Goal: Task Accomplishment & Management: Use online tool/utility

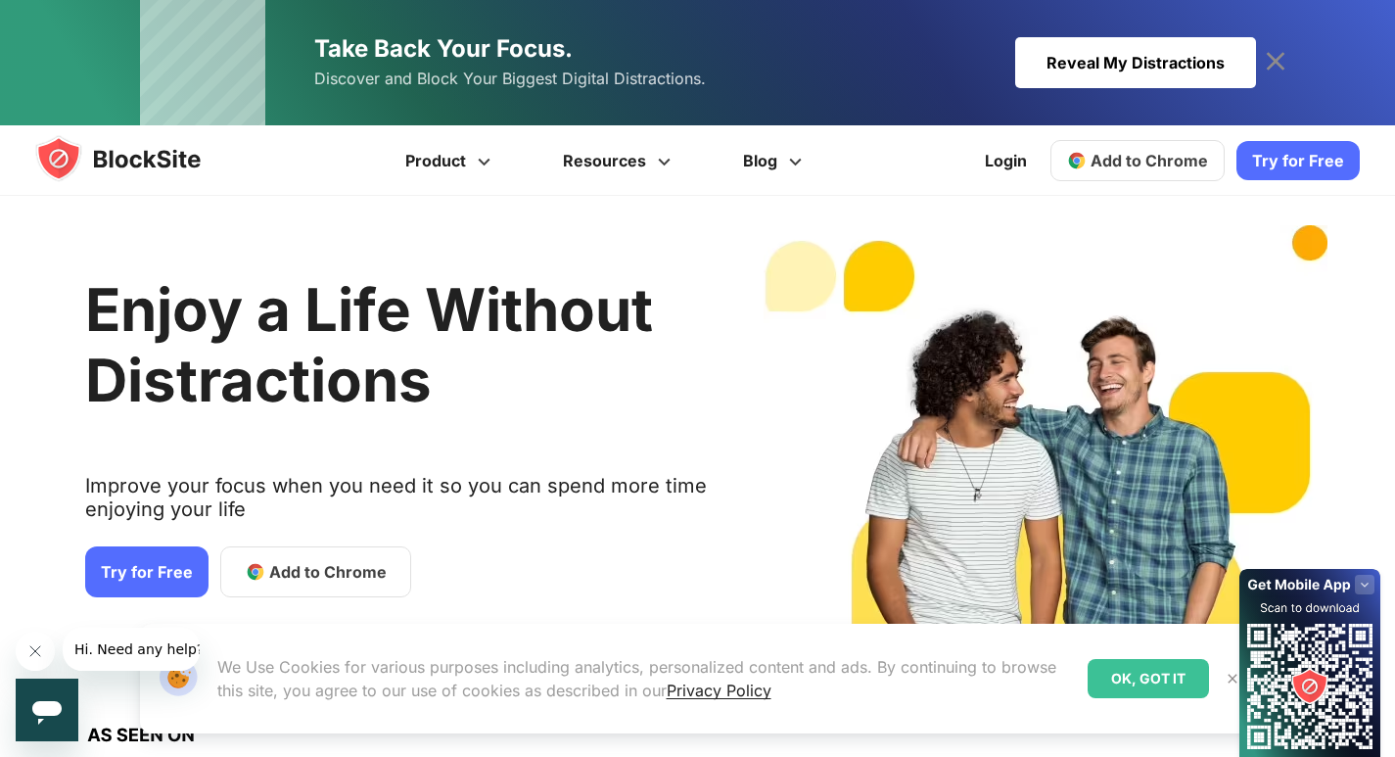
click at [309, 576] on span "Add to Chrome" at bounding box center [327, 571] width 117 height 23
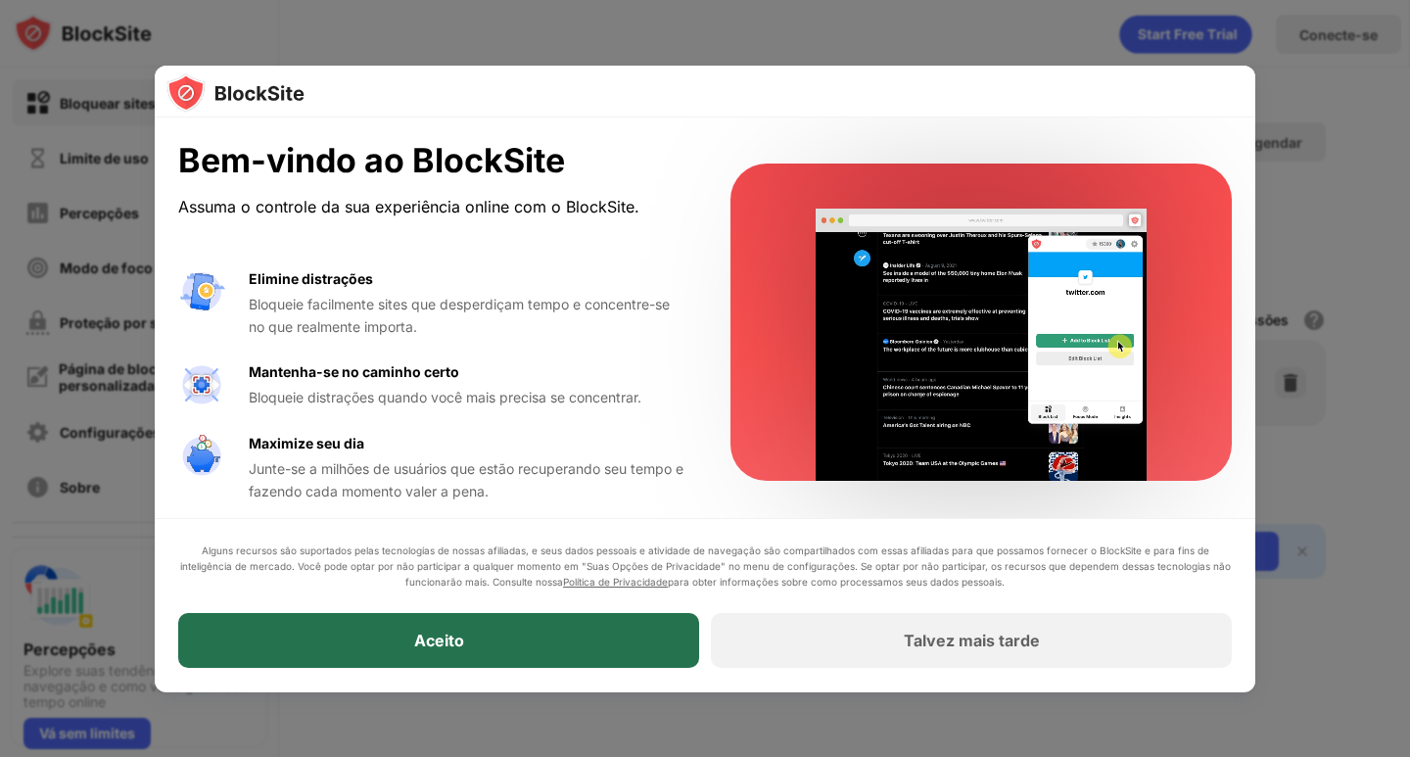
click at [512, 636] on div "Aceito" at bounding box center [438, 641] width 521 height 55
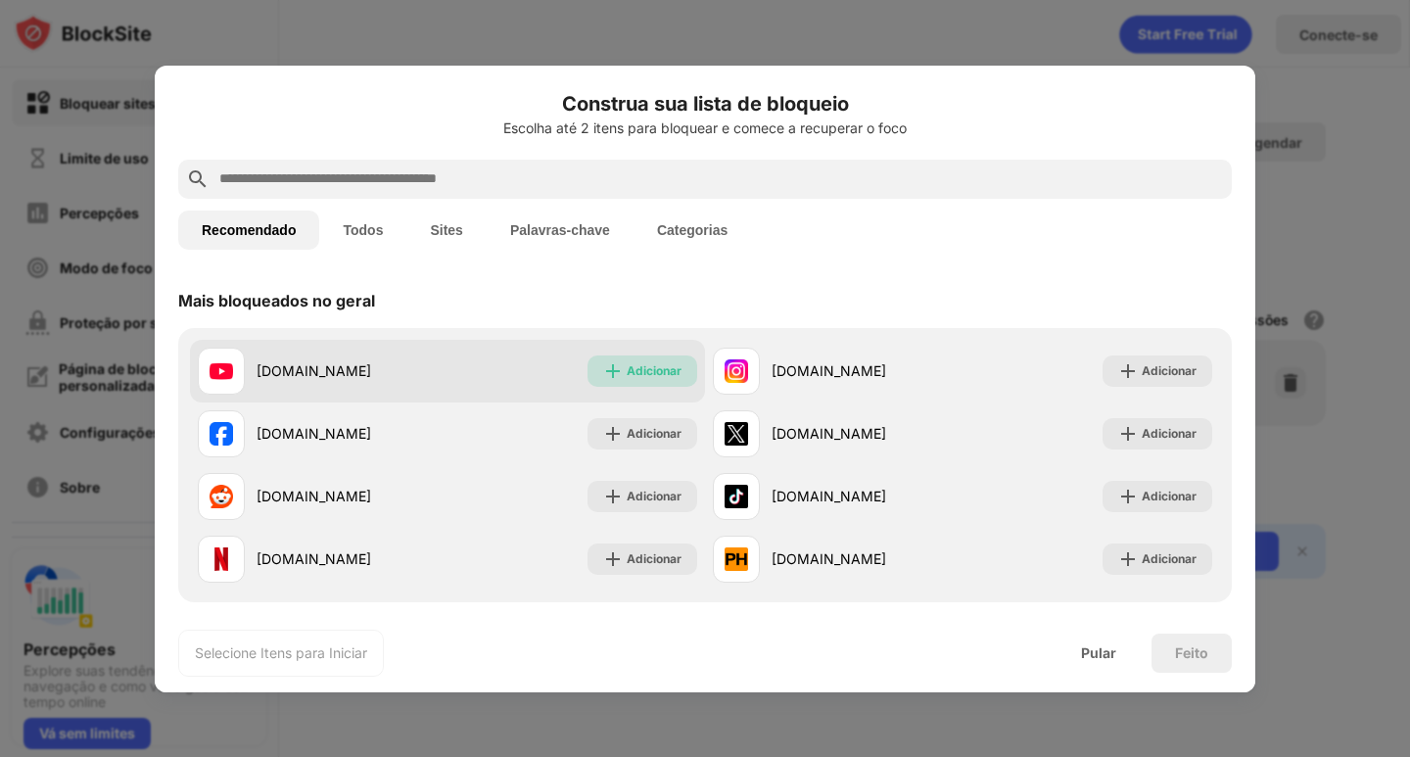
click at [635, 376] on font "Adicionar" at bounding box center [653, 370] width 55 height 15
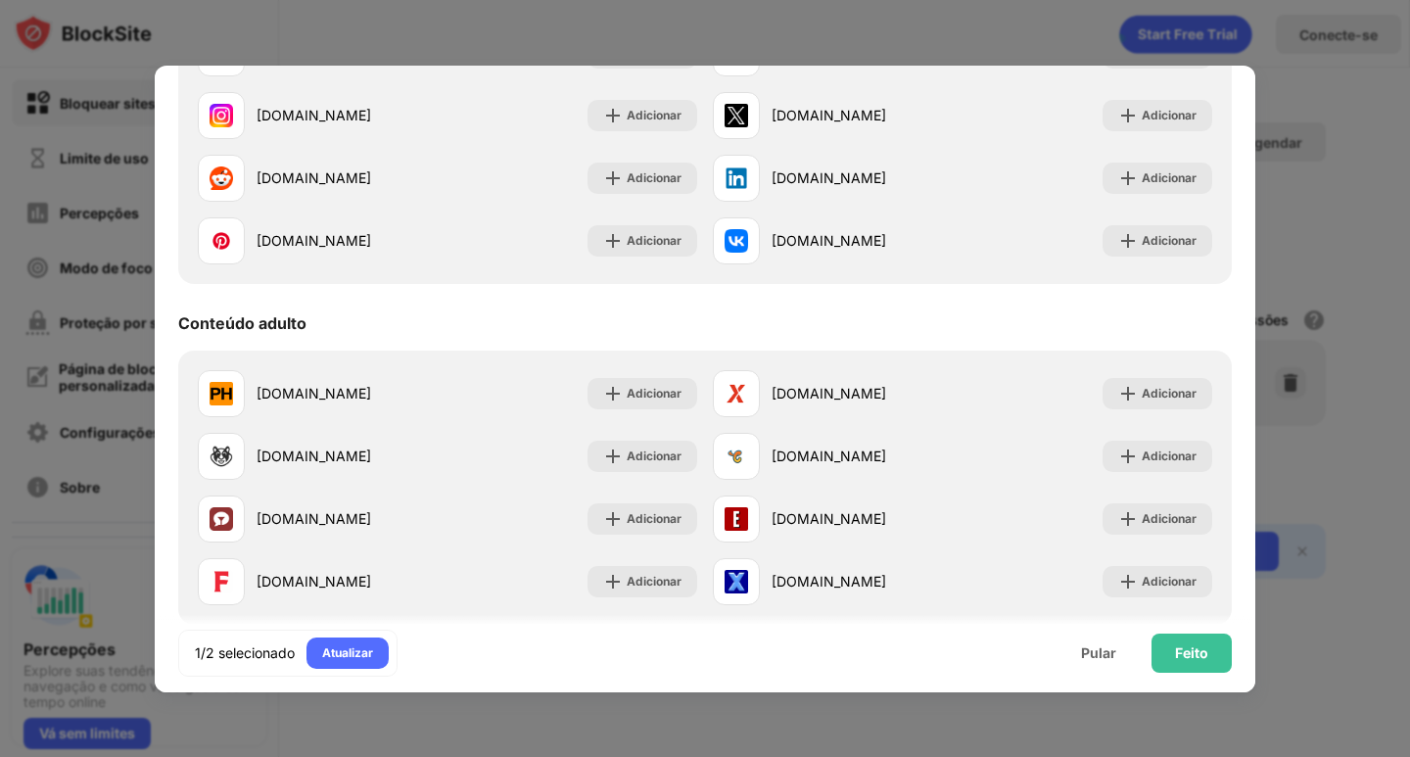
scroll to position [685, 0]
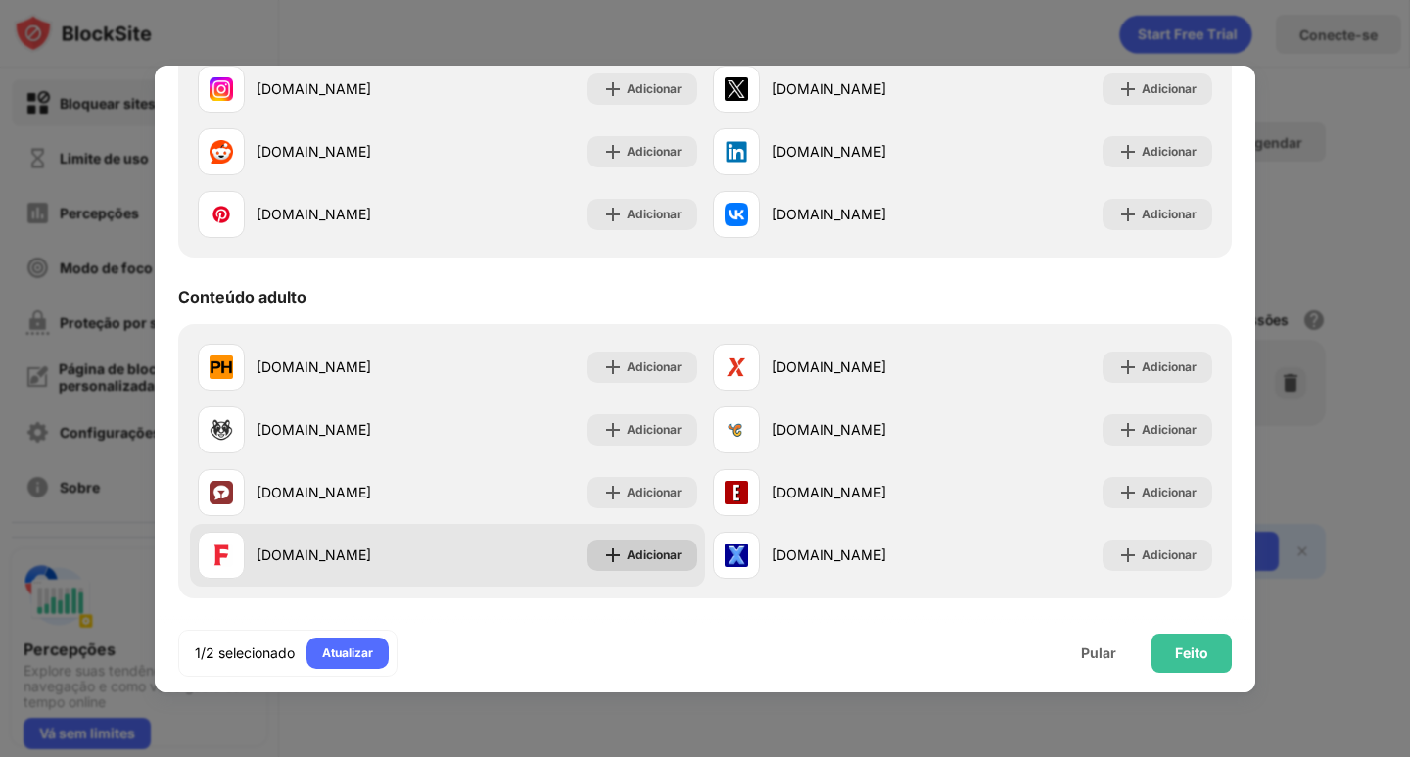
click at [679, 553] on div "Adicionar" at bounding box center [642, 554] width 110 height 31
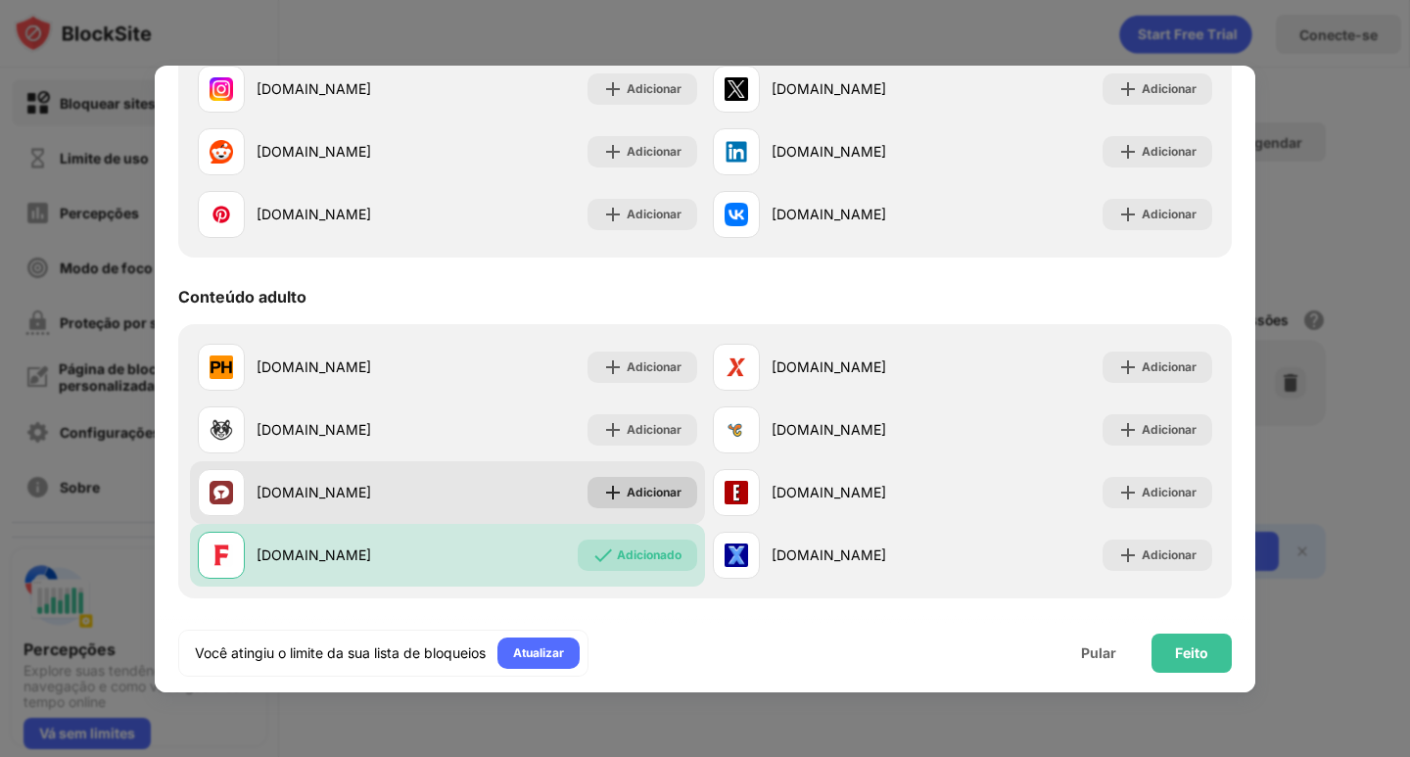
click at [674, 494] on div "Adicionar" at bounding box center [642, 492] width 110 height 31
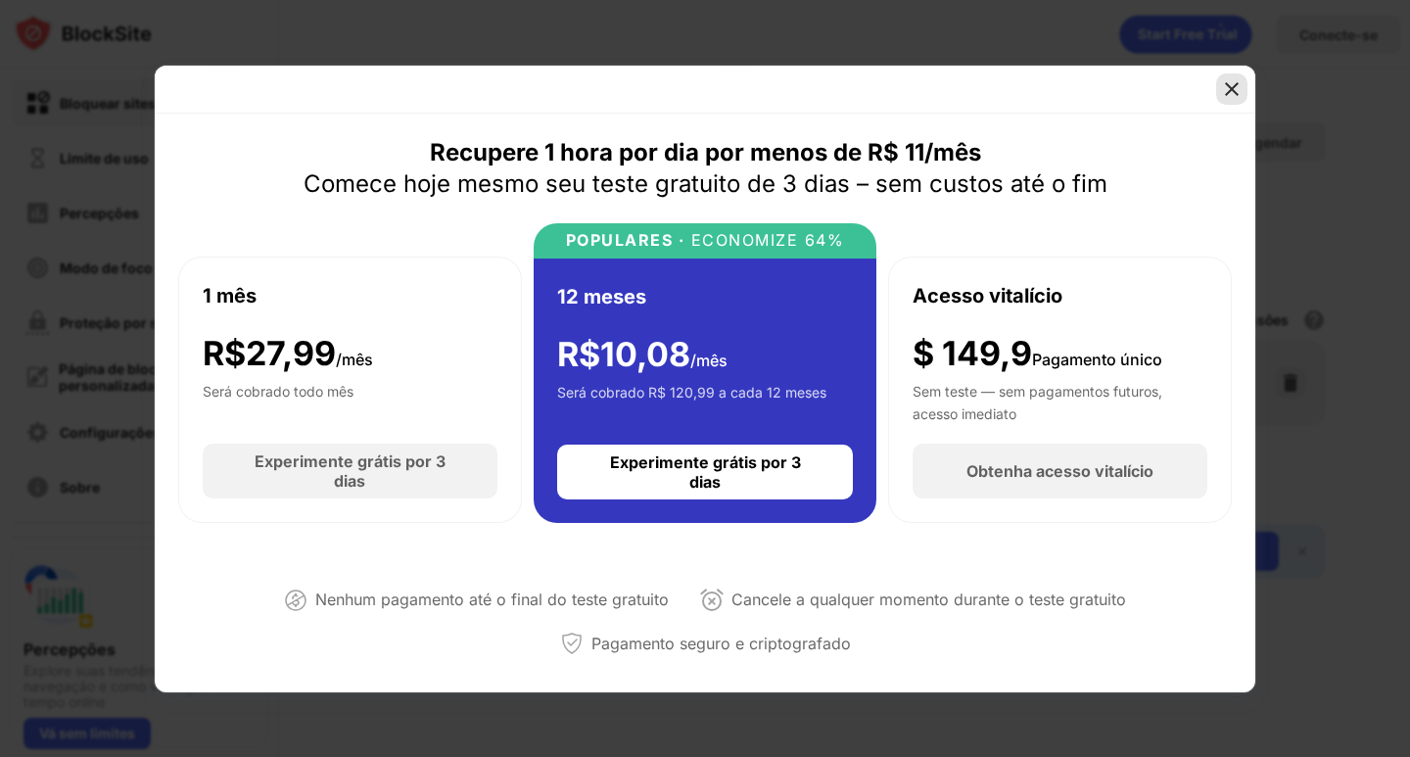
click at [1240, 88] on img at bounding box center [1232, 89] width 20 height 20
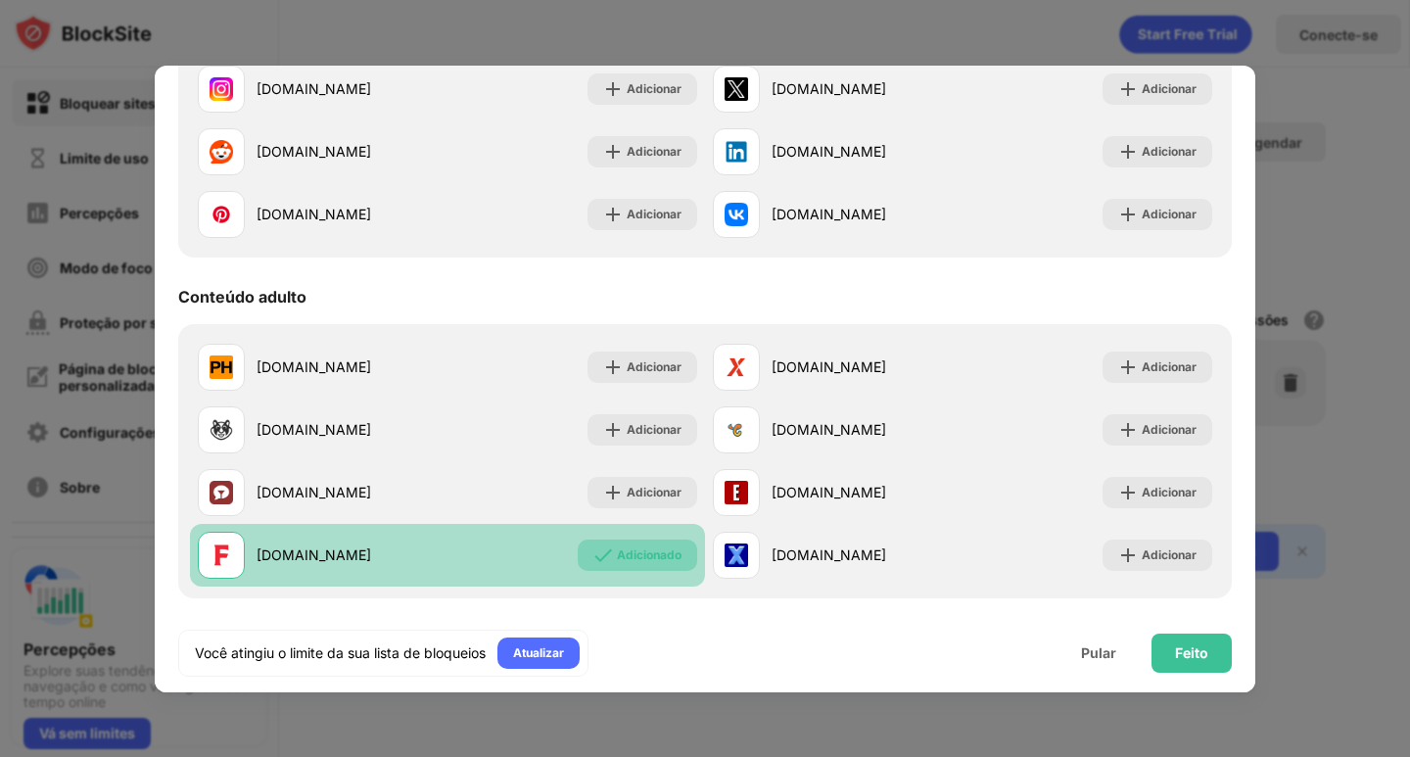
click at [628, 551] on font "Adicionado" at bounding box center [649, 554] width 65 height 15
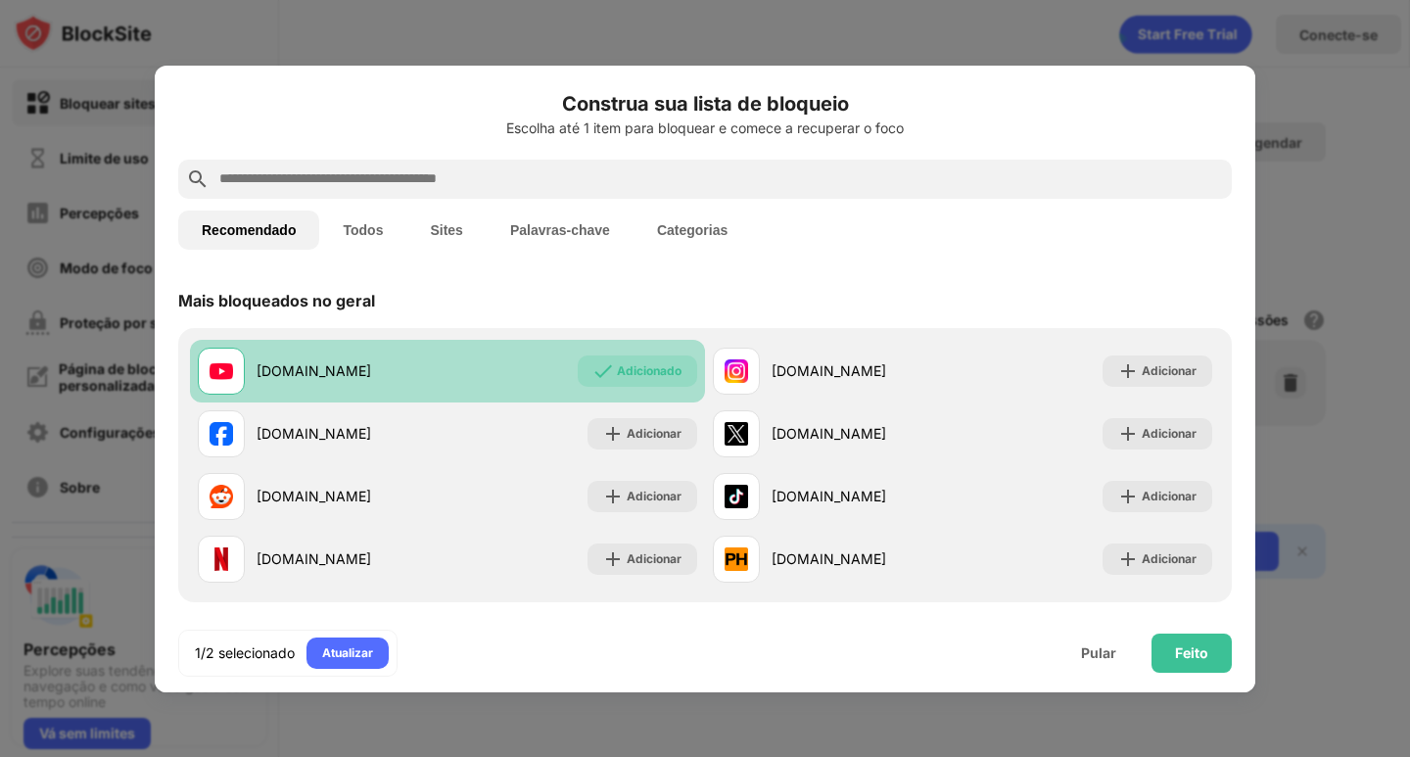
click at [373, 228] on font "Todos" at bounding box center [363, 230] width 40 height 16
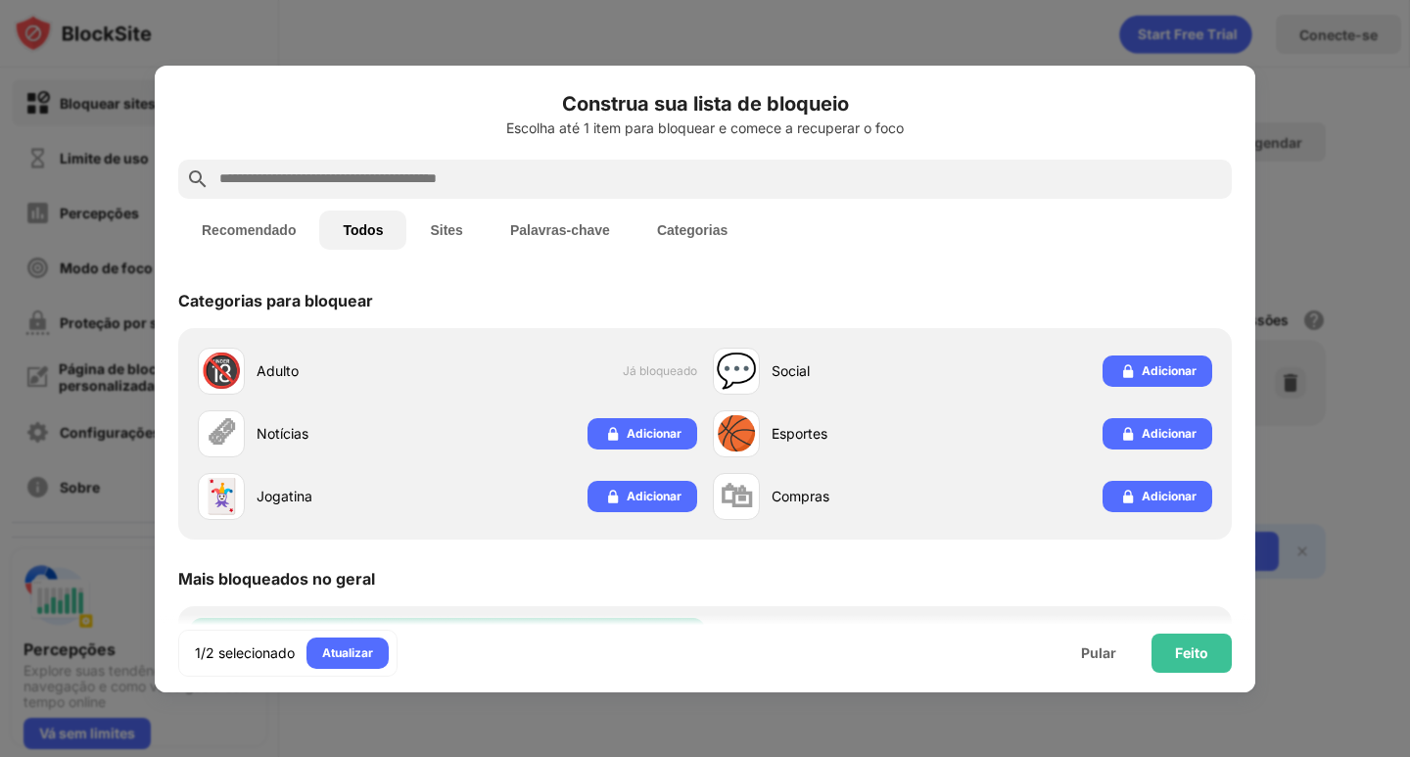
click at [458, 232] on font "Sites" at bounding box center [446, 230] width 32 height 16
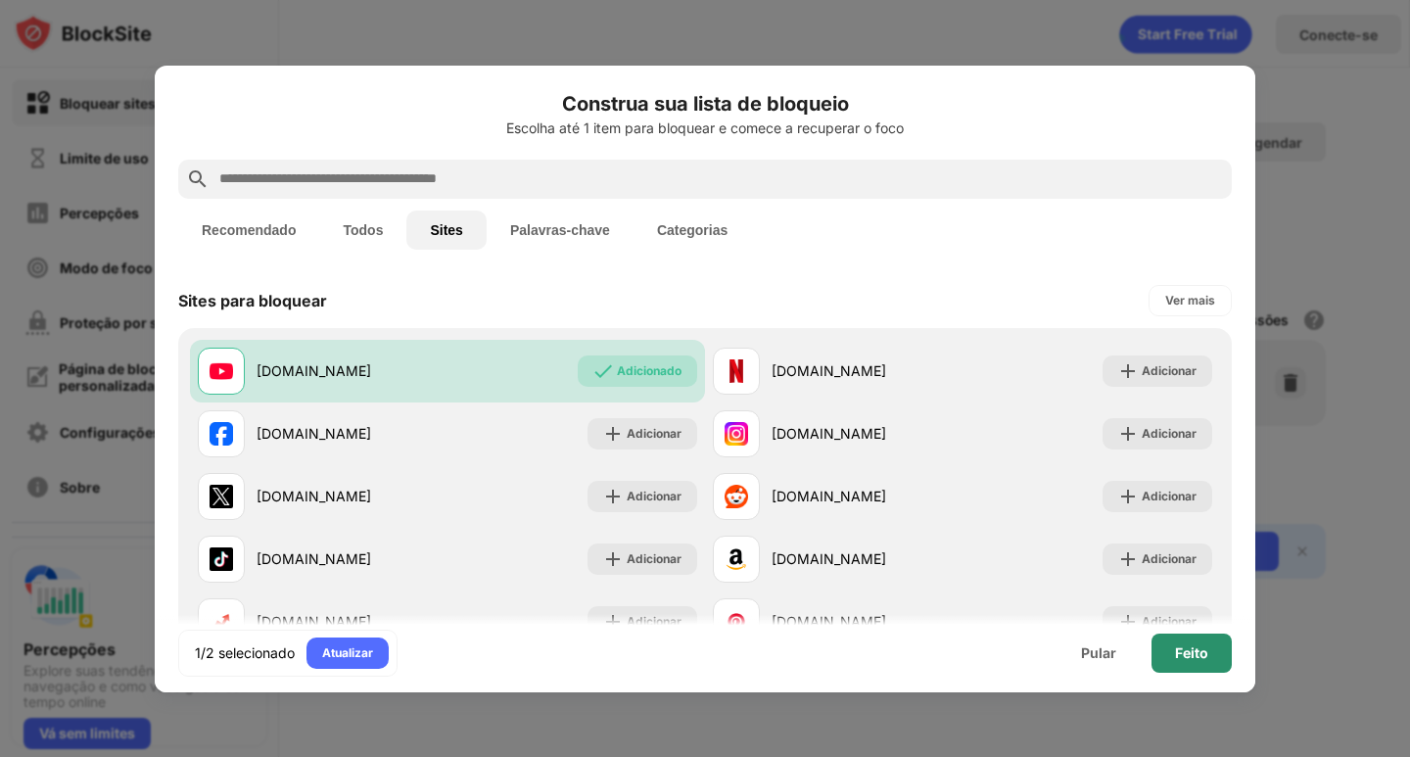
click at [1195, 651] on font "Feito" at bounding box center [1191, 652] width 33 height 17
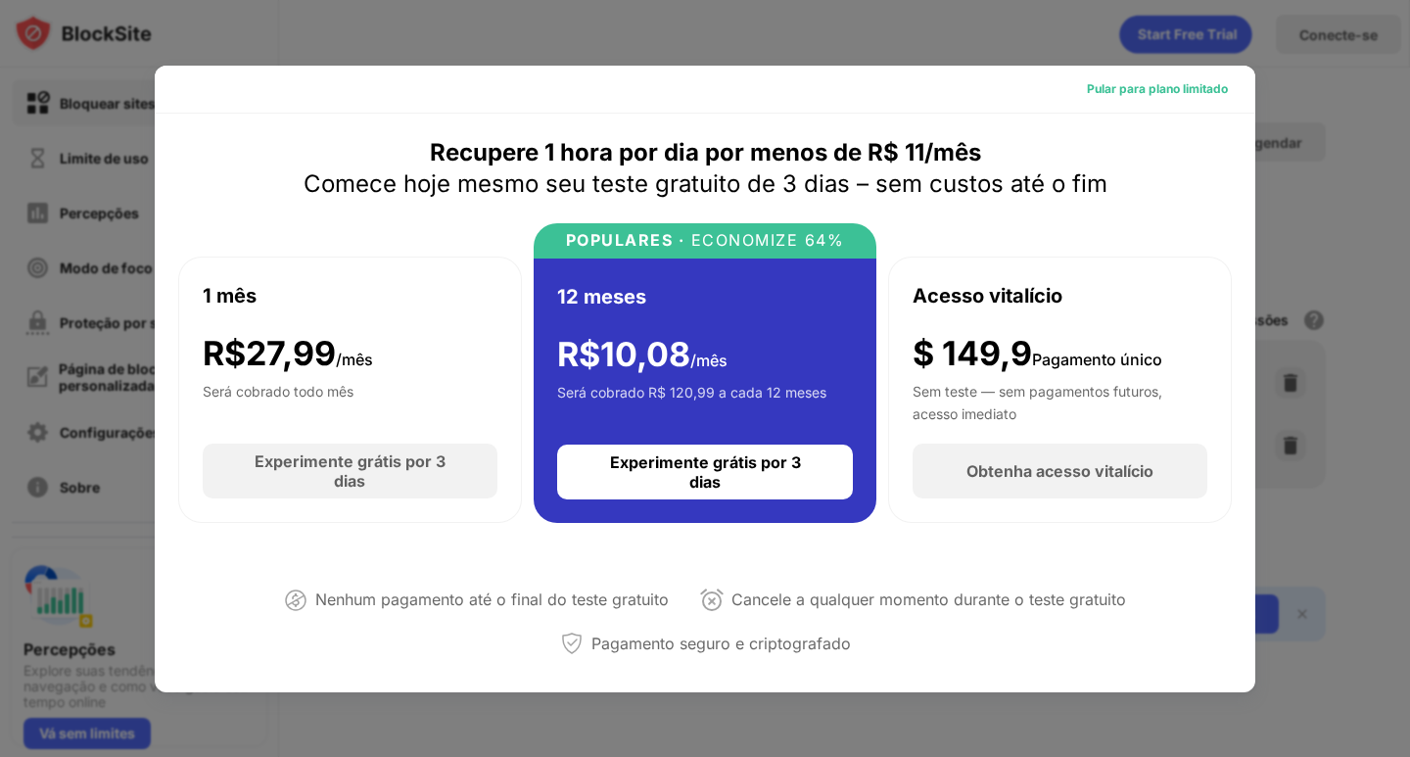
click at [1161, 85] on font "Pular para plano limitado" at bounding box center [1157, 88] width 141 height 15
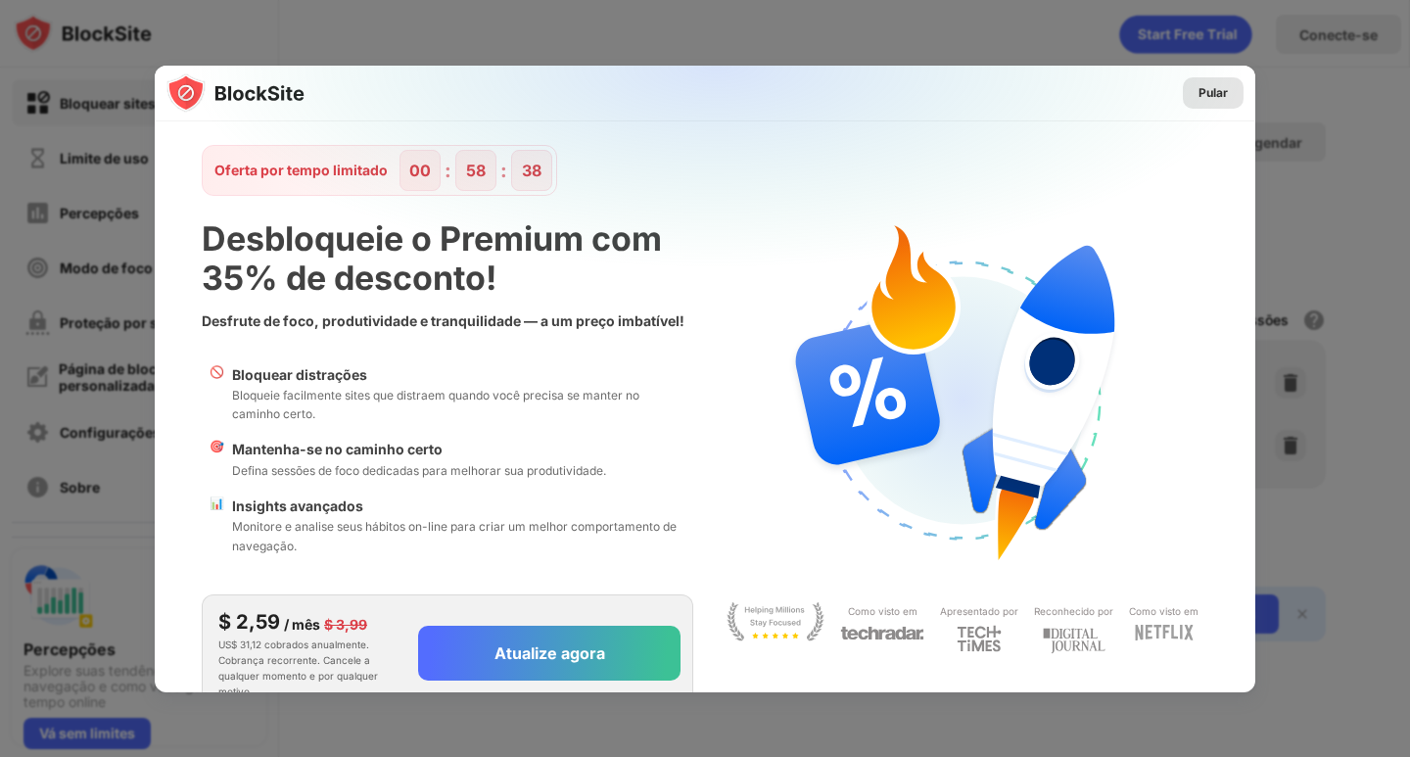
click at [1201, 95] on font "Pular" at bounding box center [1212, 92] width 29 height 15
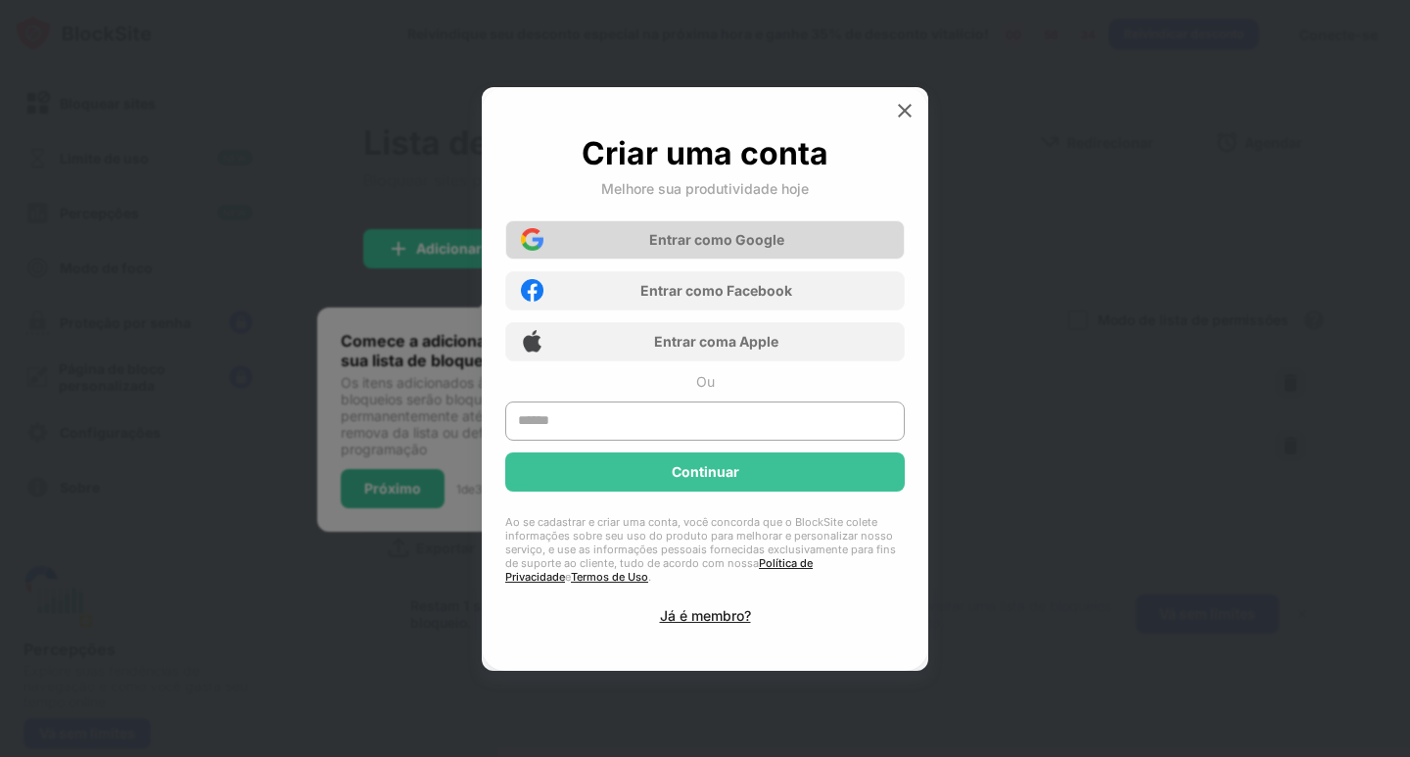
click at [773, 239] on font "o Google" at bounding box center [753, 239] width 61 height 17
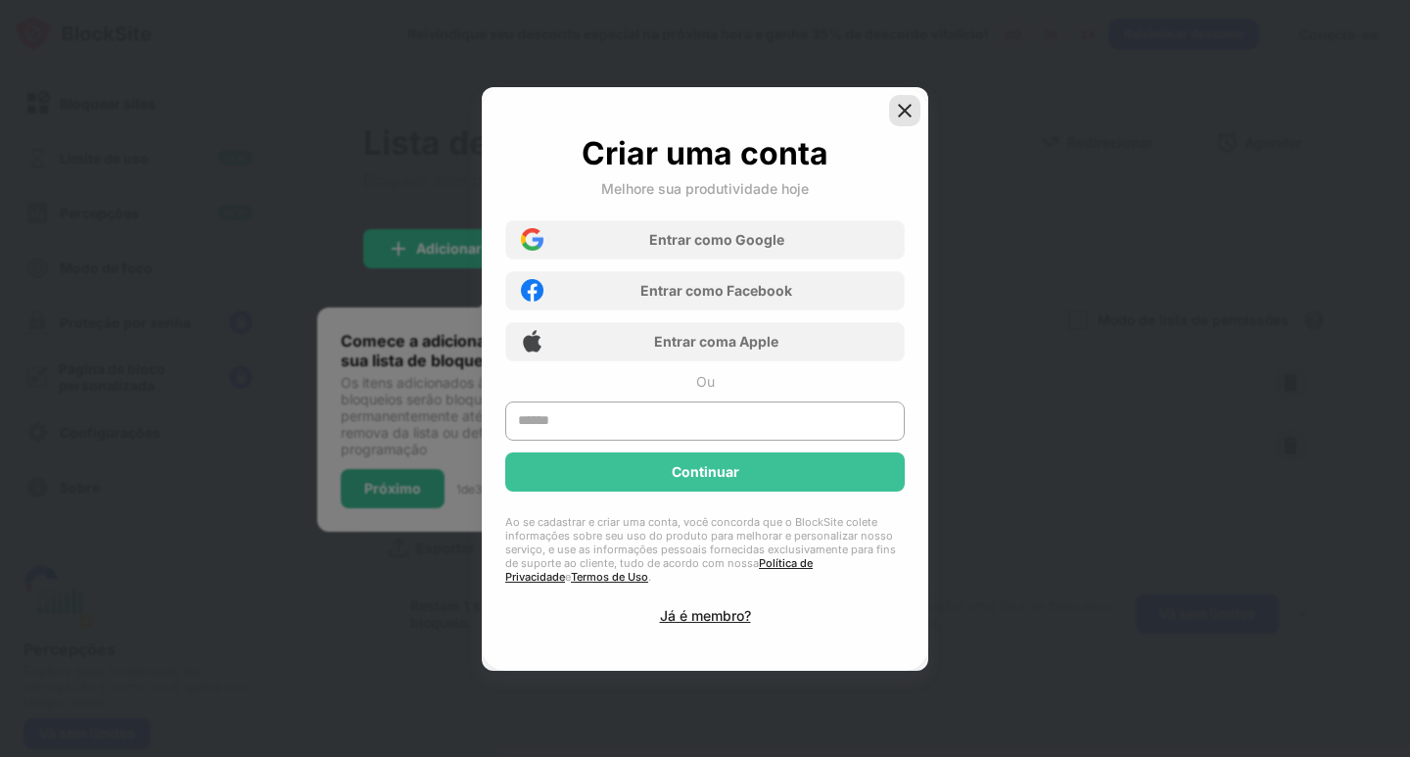
click at [909, 95] on div at bounding box center [904, 110] width 31 height 31
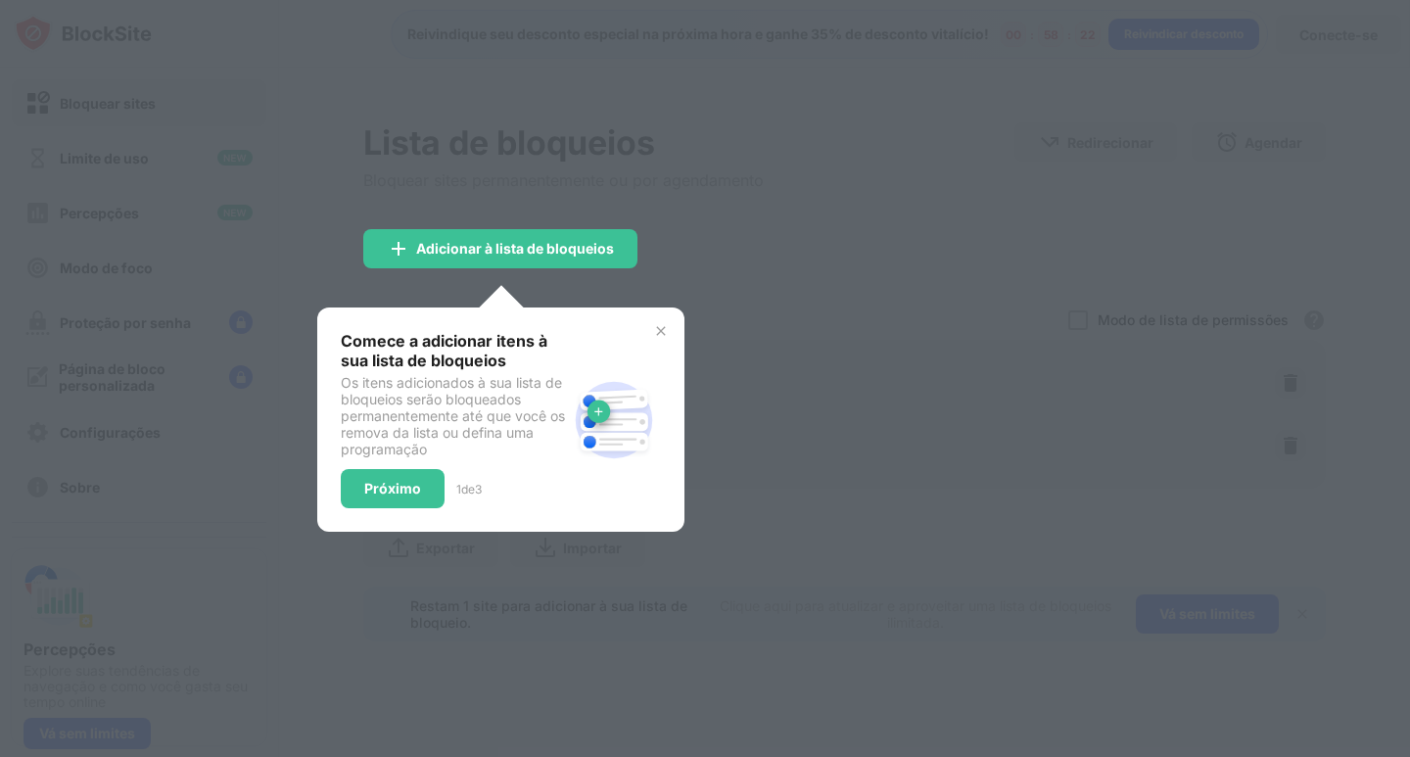
click at [666, 329] on img at bounding box center [661, 331] width 16 height 16
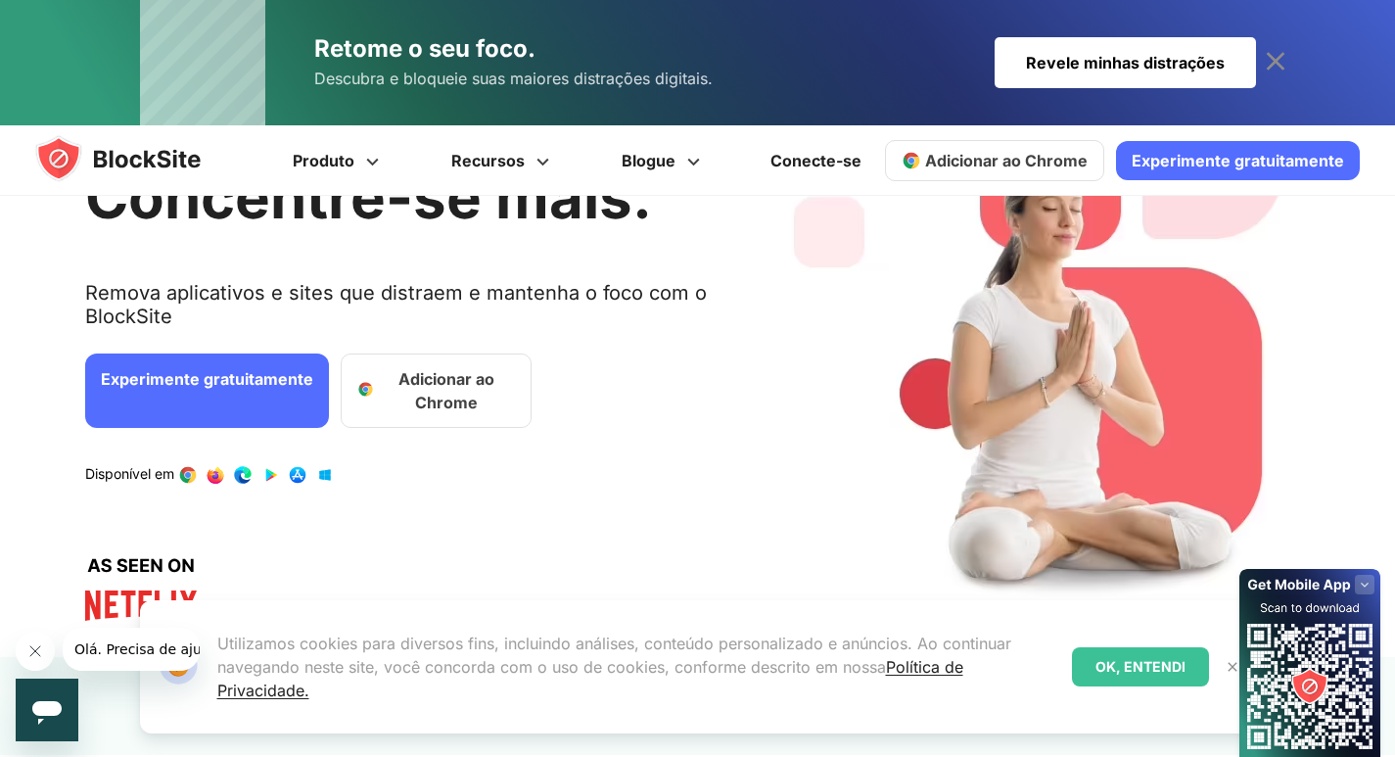
scroll to position [196, 0]
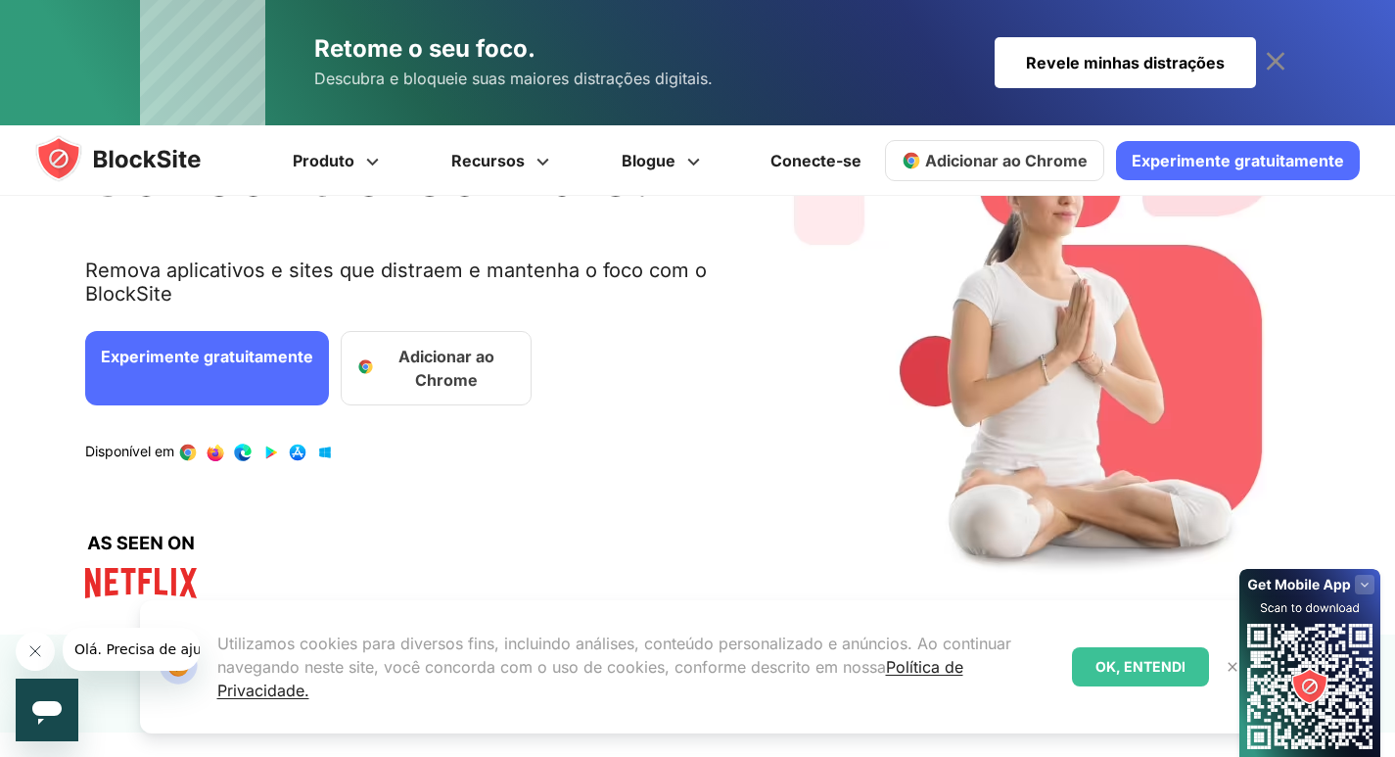
click at [218, 378] on link "Experimente gratuitamente" at bounding box center [207, 368] width 244 height 74
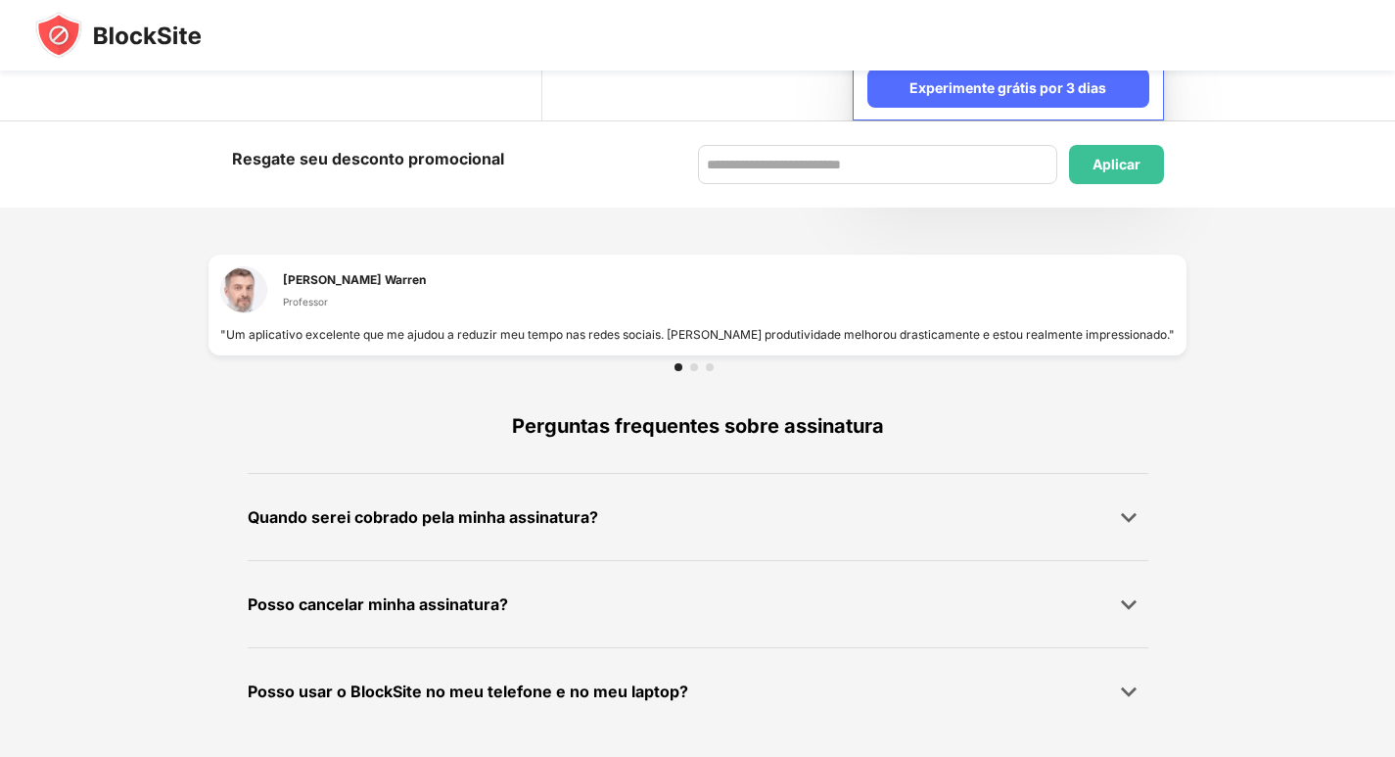
scroll to position [1266, 0]
click at [688, 530] on div "Quando serei cobrado pela minha assinatura?" at bounding box center [698, 515] width 901 height 39
click at [1136, 516] on img at bounding box center [1129, 516] width 20 height 20
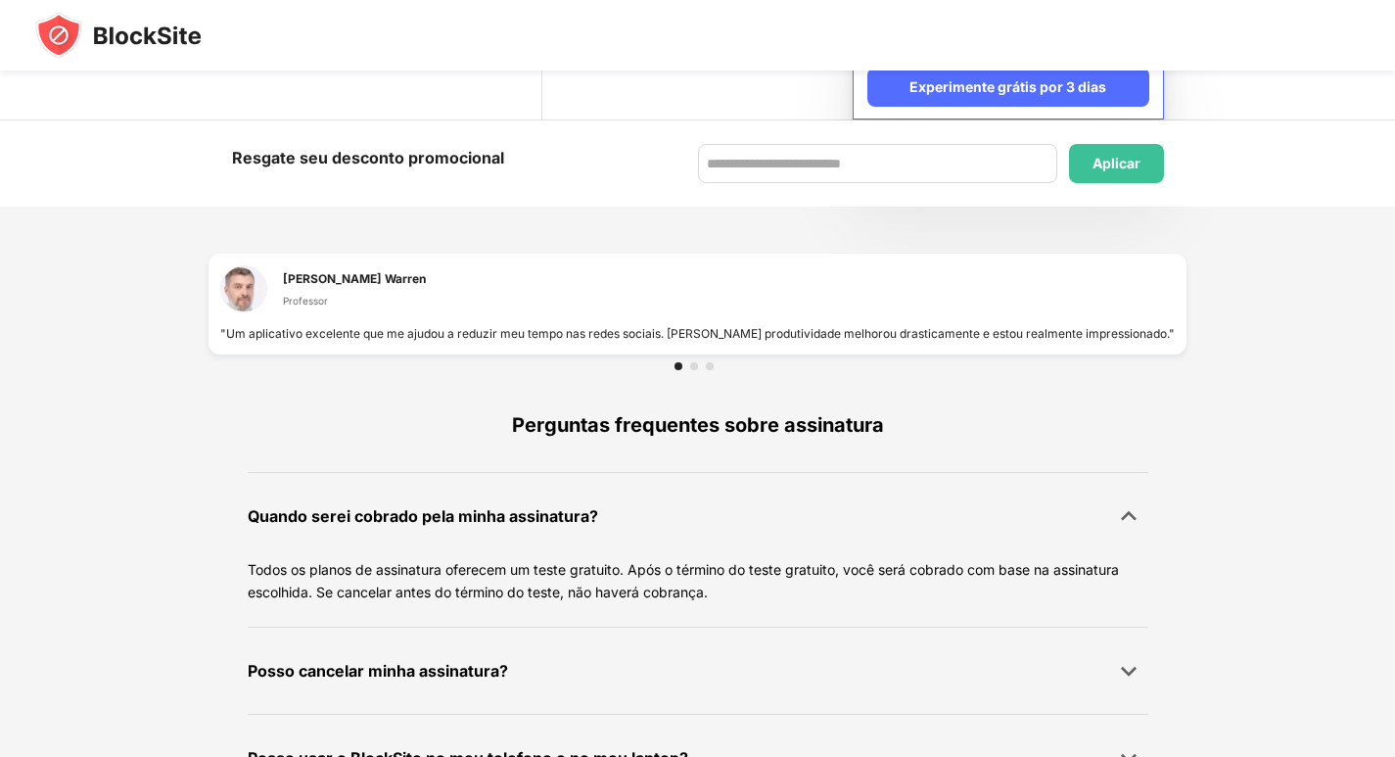
click at [1136, 516] on img at bounding box center [1129, 516] width 20 height 20
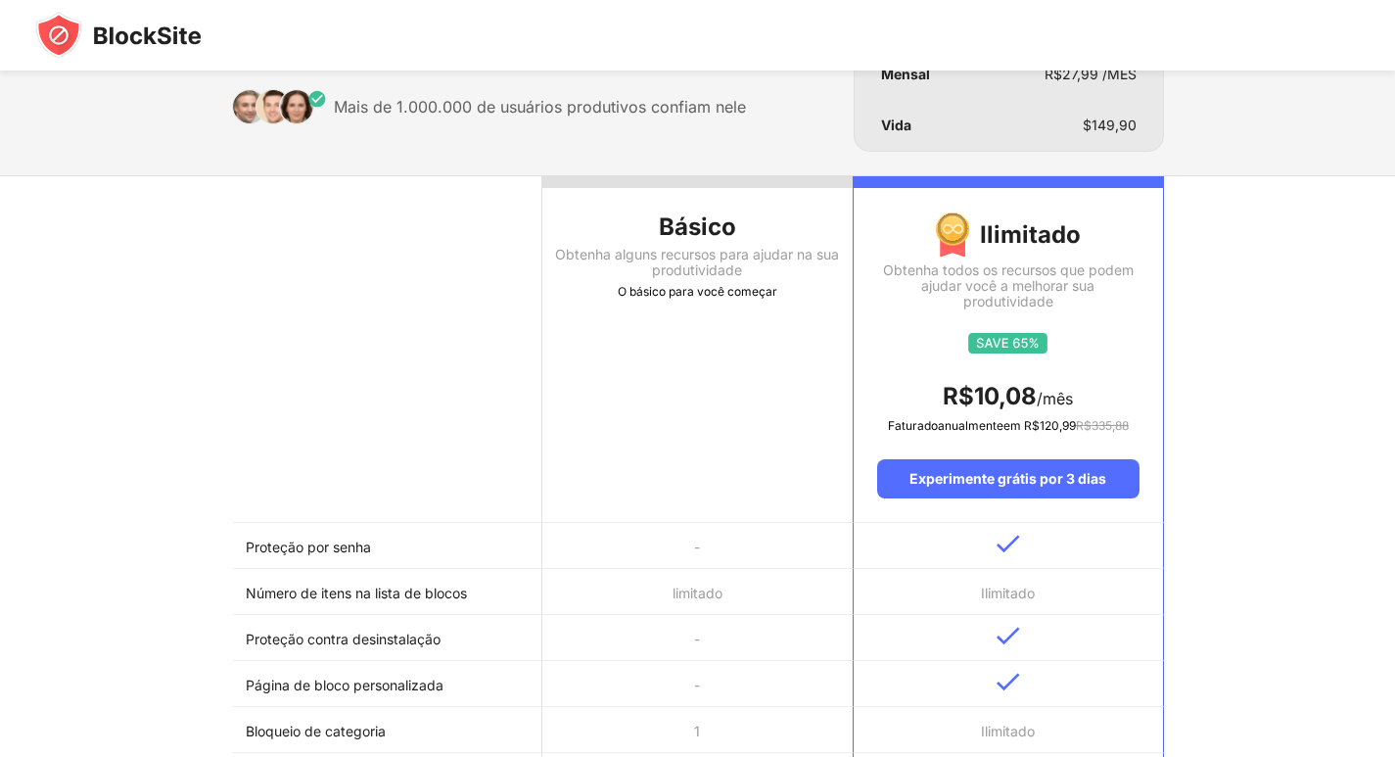
scroll to position [0, 0]
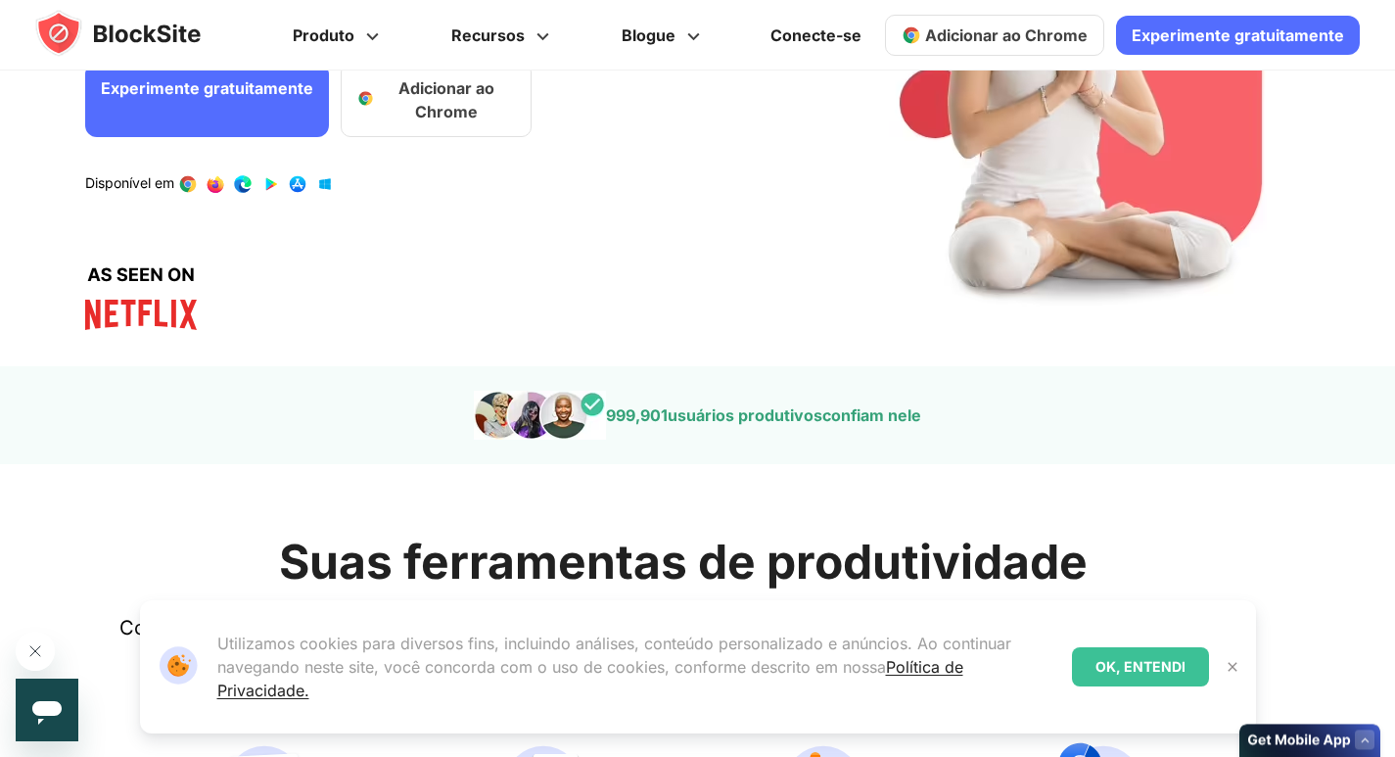
scroll to position [488, 0]
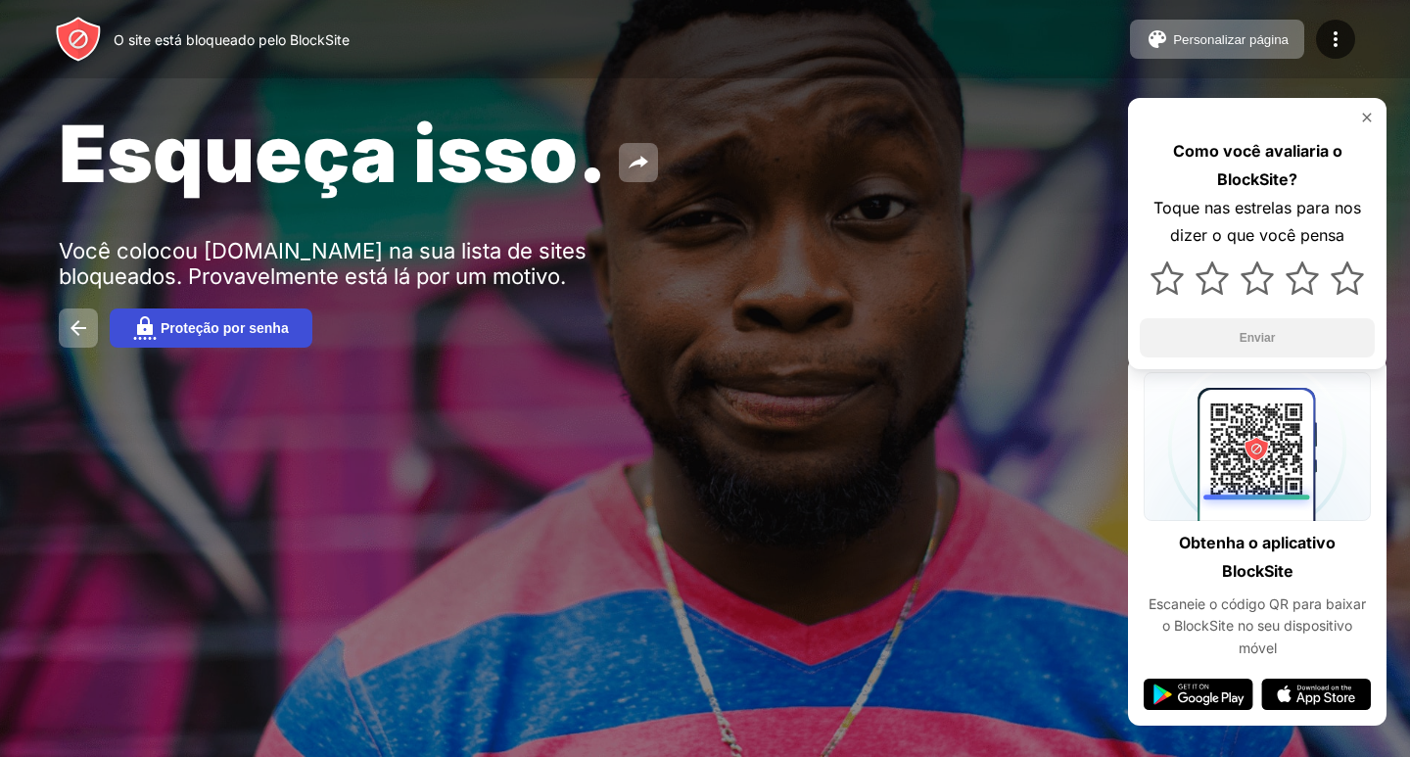
click at [203, 327] on font "Proteção por senha" at bounding box center [225, 328] width 128 height 16
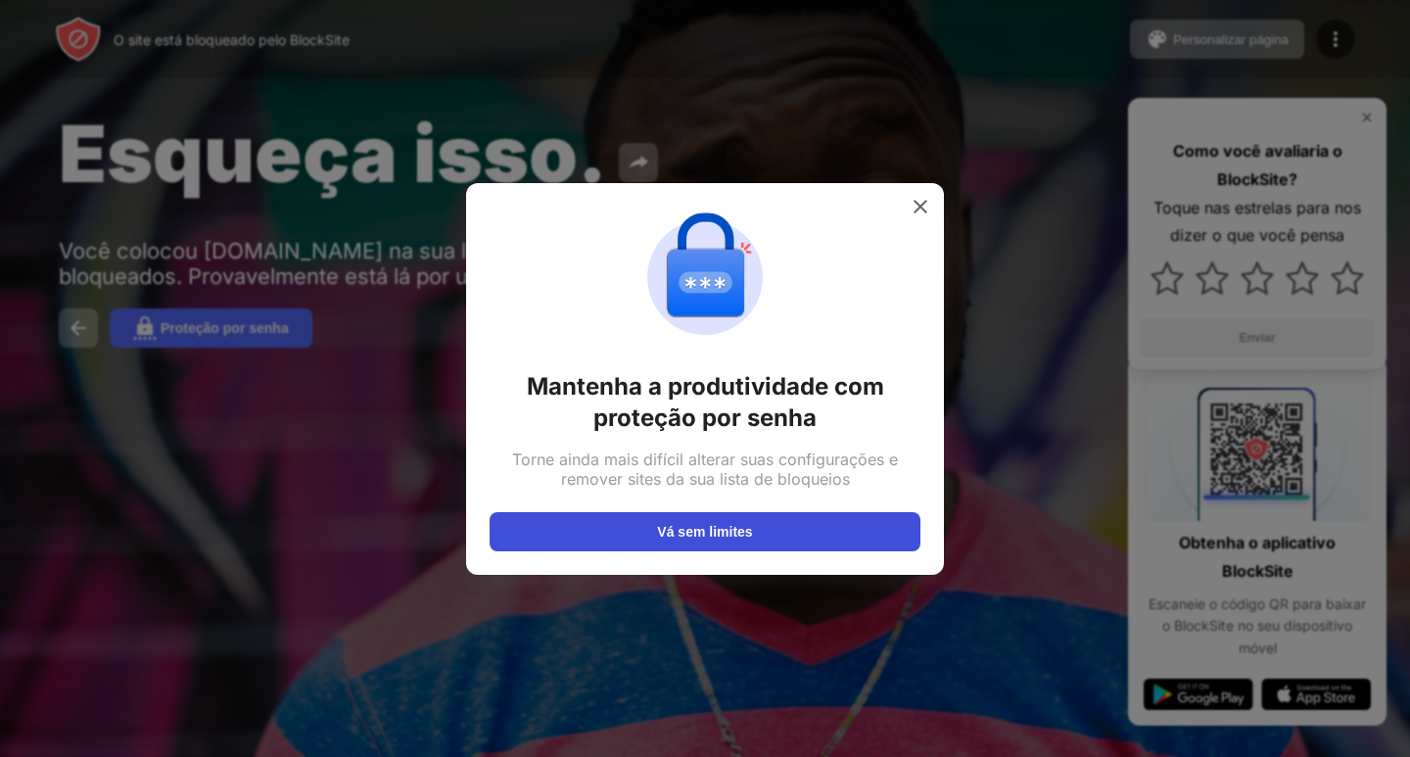
click at [625, 539] on button "Vá sem limites" at bounding box center [704, 531] width 431 height 39
